Goal: Information Seeking & Learning: Understand process/instructions

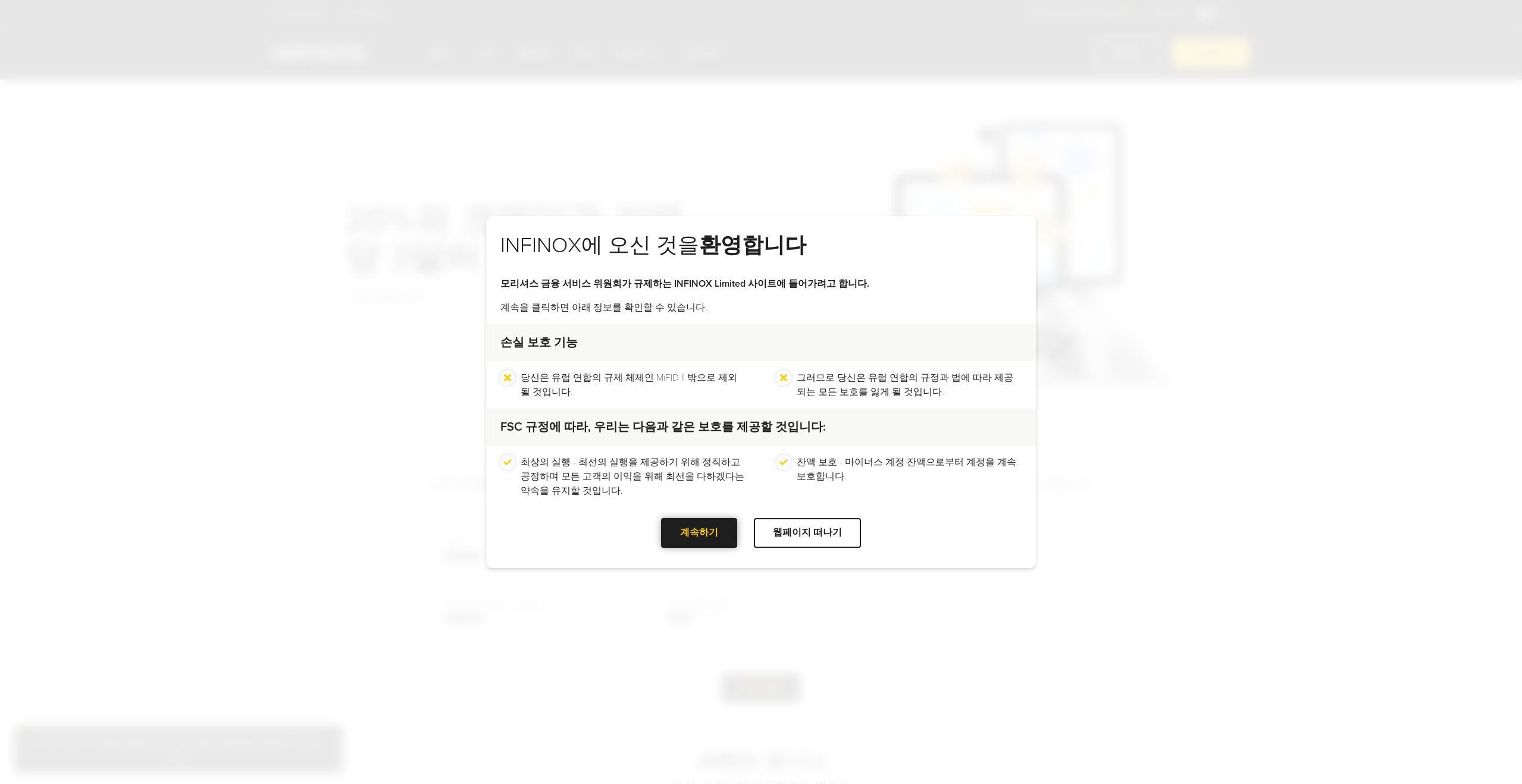
click at [699, 533] on div at bounding box center [699, 533] width 0 height 0
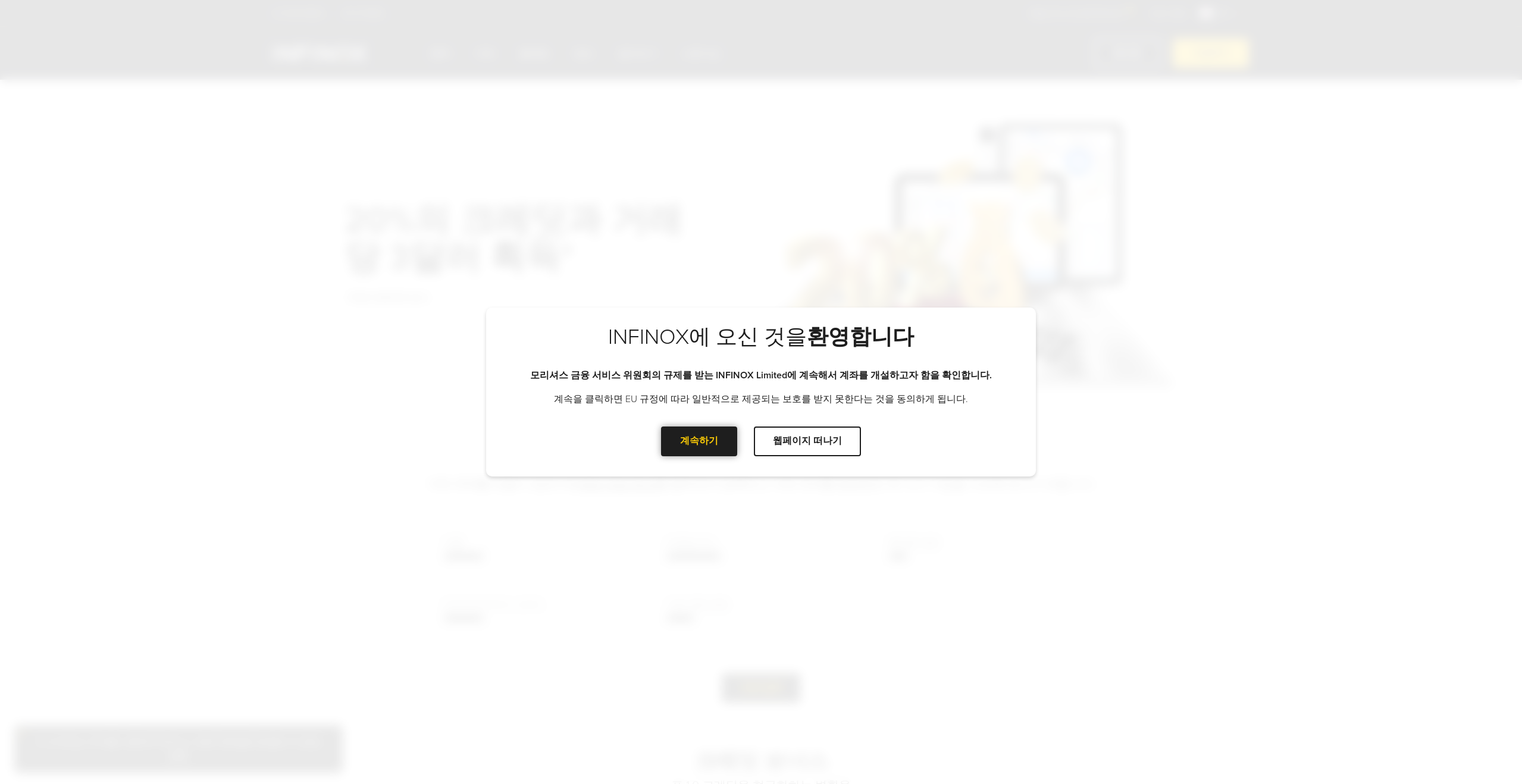
click at [699, 442] on div at bounding box center [699, 442] width 0 height 0
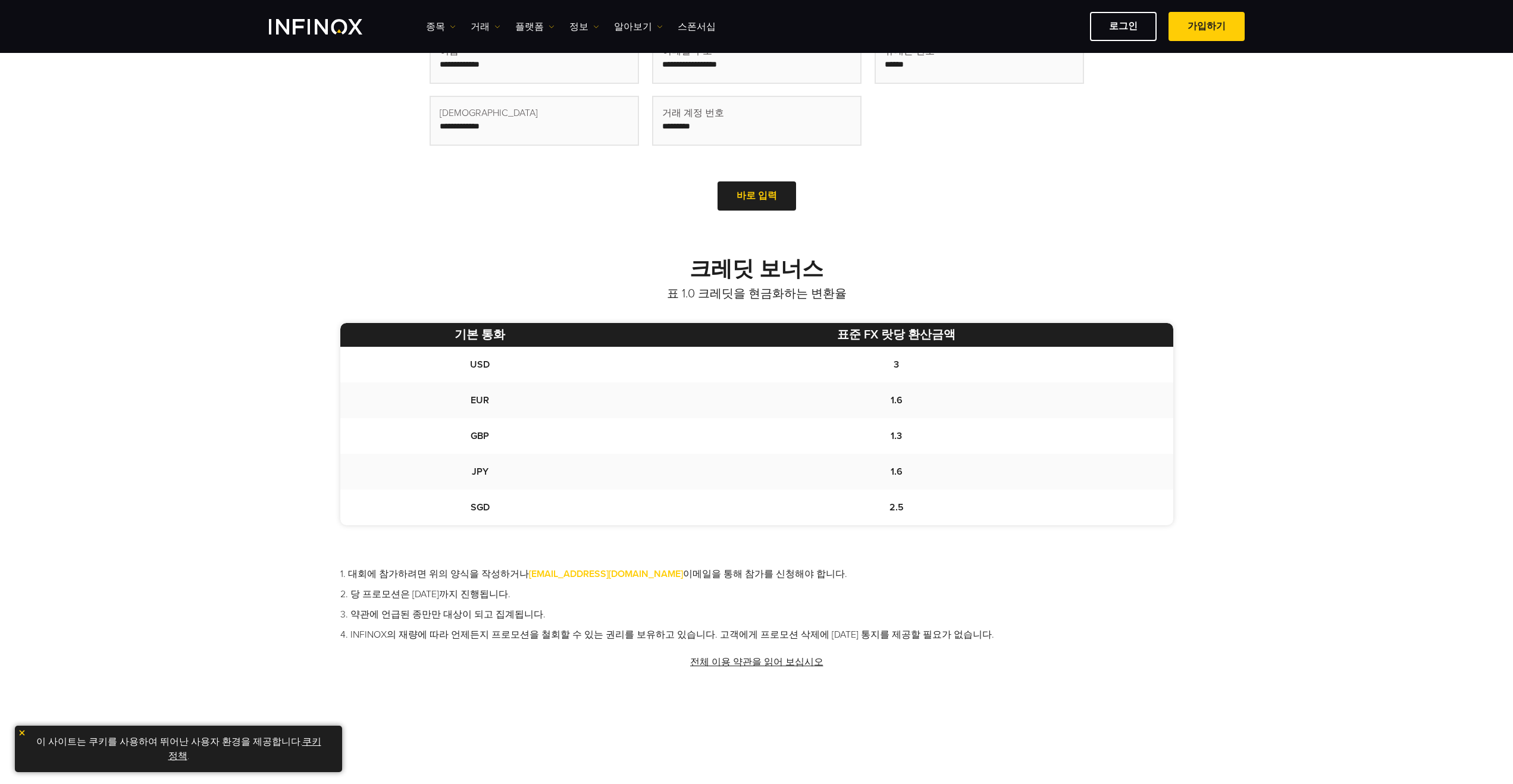
scroll to position [476, 0]
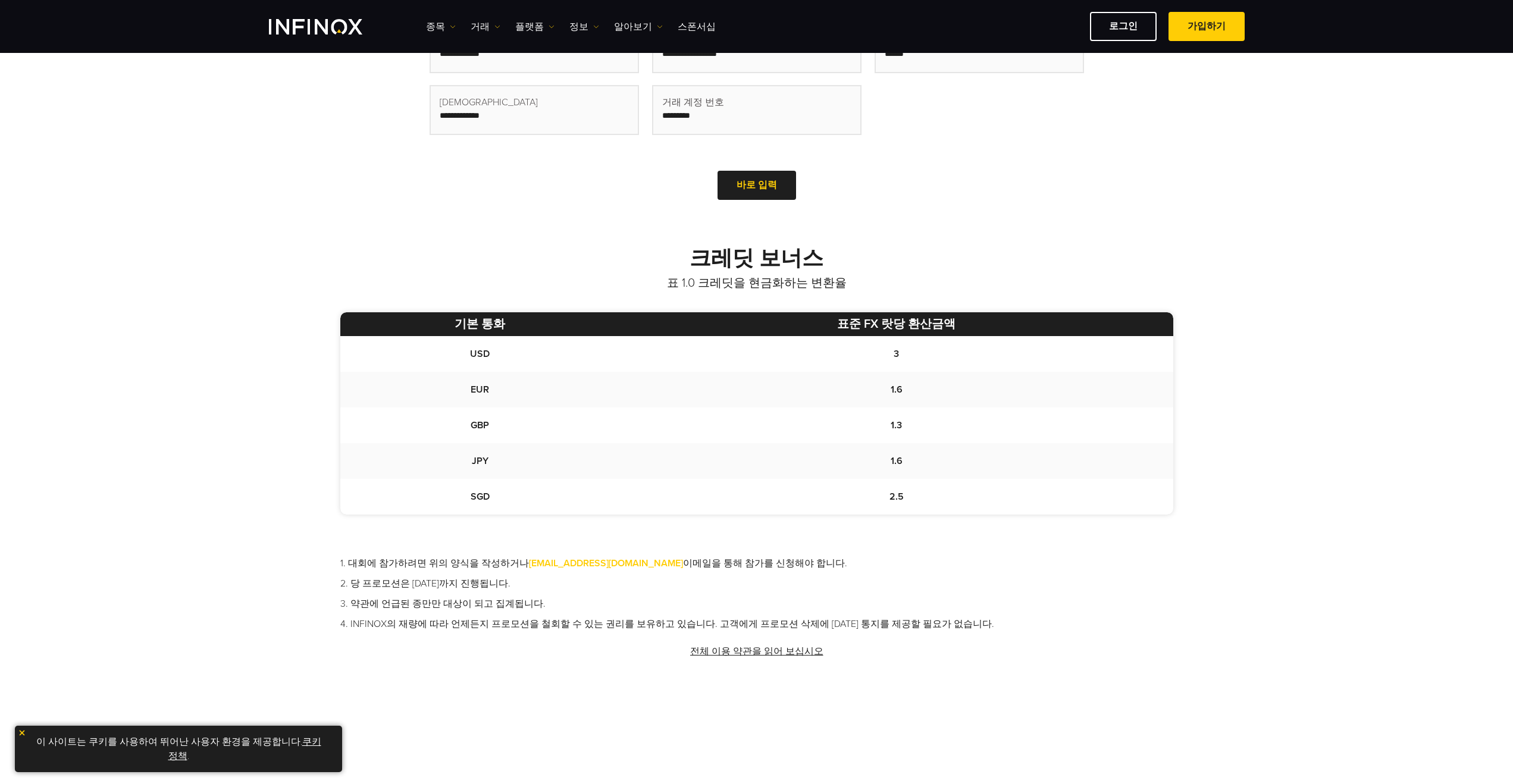
drag, startPoint x: 389, startPoint y: 584, endPoint x: 524, endPoint y: 587, distance: 135.0
click at [524, 587] on li "2. 당 프로모션은 [DATE]까지 진행됩니다." at bounding box center [756, 584] width 833 height 14
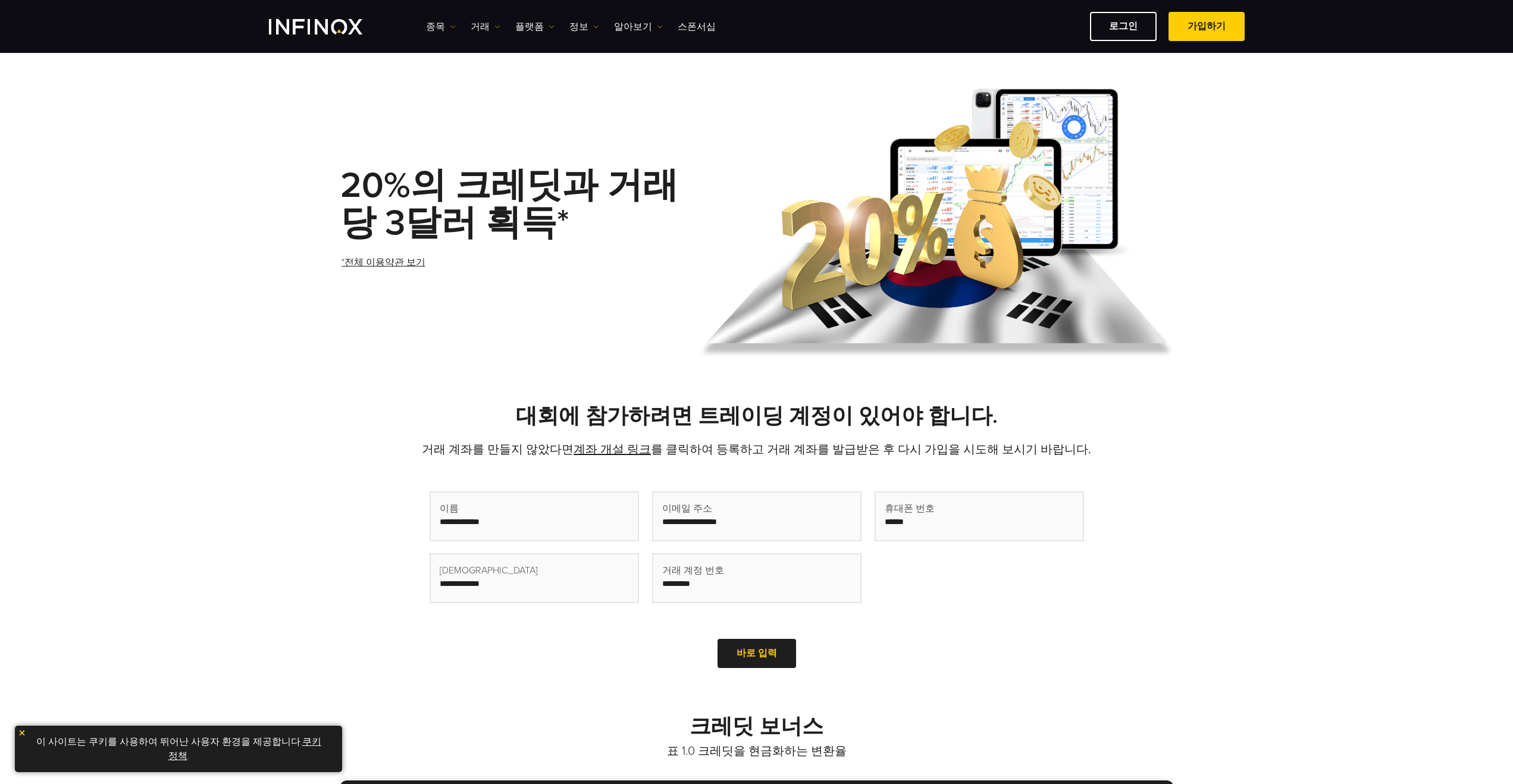
scroll to position [0, 0]
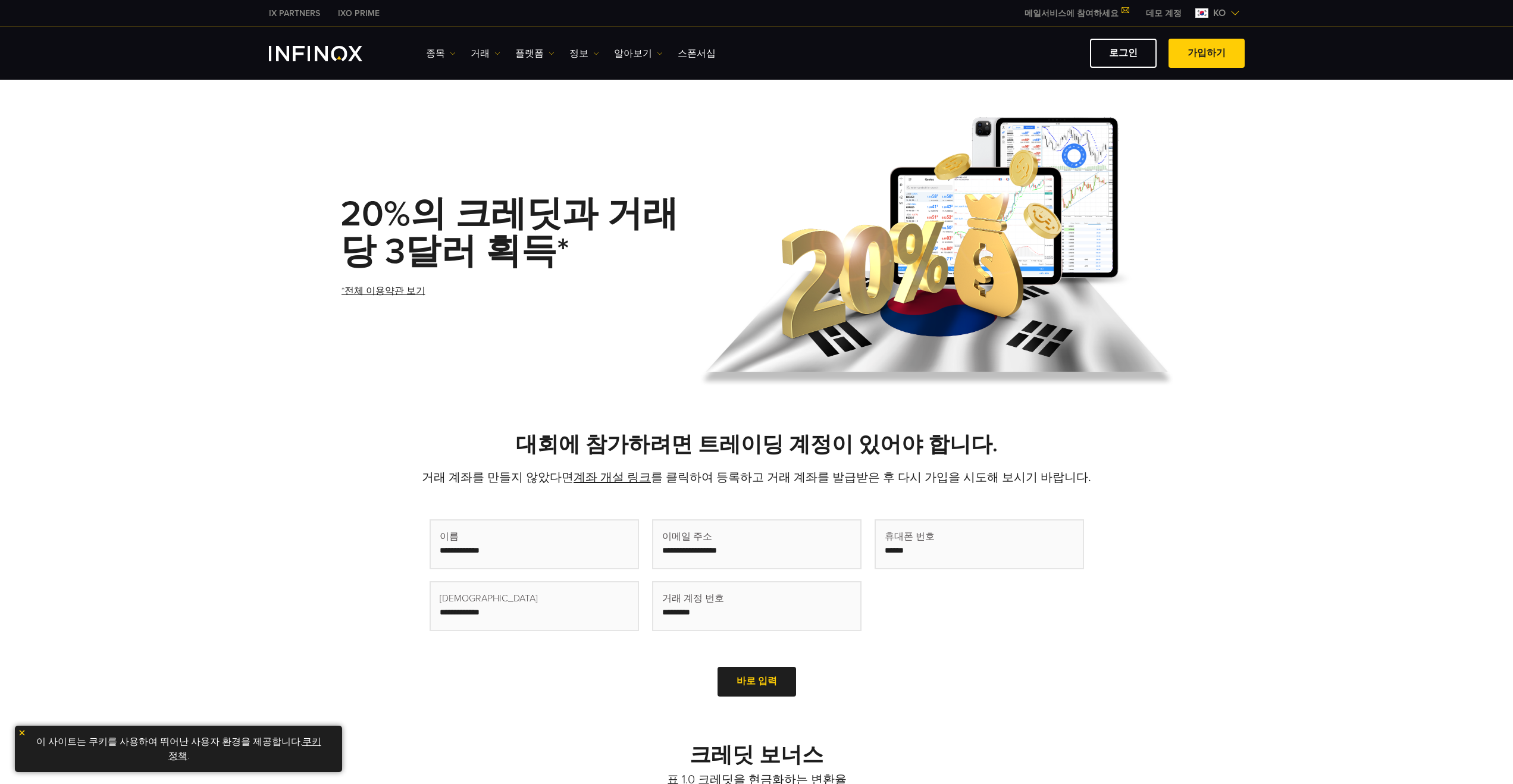
click at [402, 292] on link "*전체 이용약관 보기" at bounding box center [384, 291] width 86 height 29
